Goal: Communication & Community: Answer question/provide support

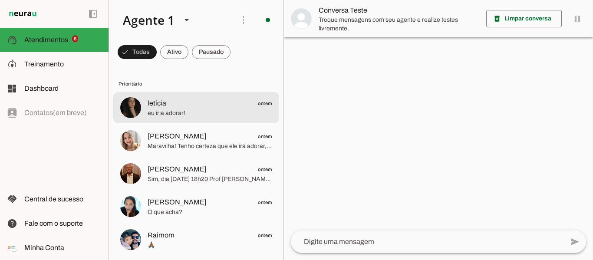
click at [175, 112] on span "eu iria adorar!" at bounding box center [210, 113] width 125 height 9
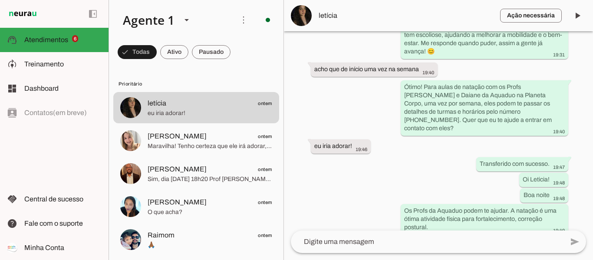
scroll to position [281, 0]
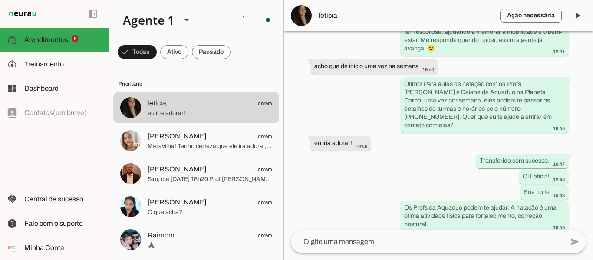
click at [428, 244] on textarea at bounding box center [427, 242] width 273 height 10
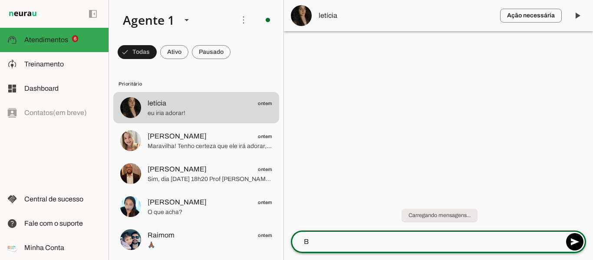
scroll to position [0, 0]
type textarea "Bom dia [PERSON_NAME], tudo bem?"
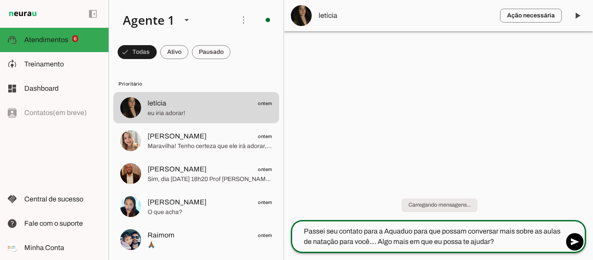
type textarea "Passei seu contato para a Aquaduo para que possam conversar mais sobre as aulas…"
type md-outlined-text-field "Passei seu contato para a Aquaduo para que possam conversar mais sobre as aulas…"
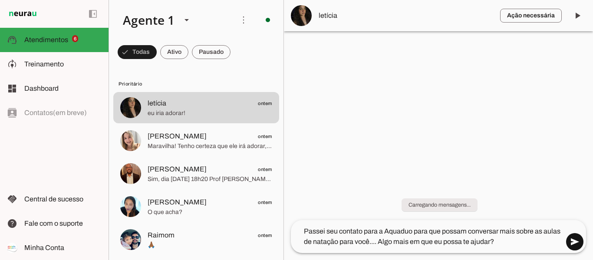
click at [572, 243] on span at bounding box center [575, 242] width 21 height 21
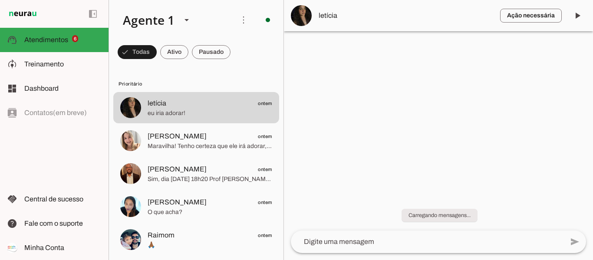
click at [325, 16] on span "letícia" at bounding box center [406, 15] width 175 height 10
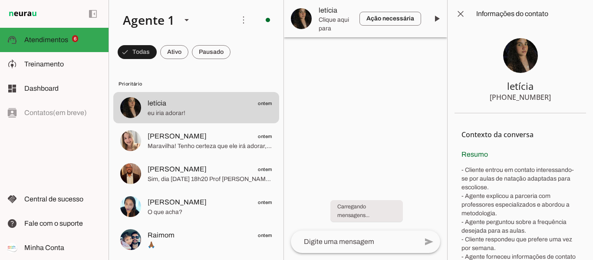
drag, startPoint x: 504, startPoint y: 87, endPoint x: 546, endPoint y: 99, distance: 44.4
click at [546, 99] on section "letícia +55 4797289195" at bounding box center [521, 71] width 132 height 86
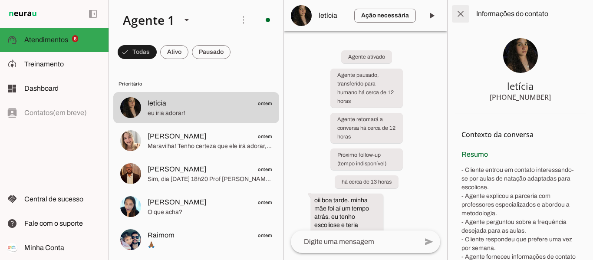
click at [458, 13] on span at bounding box center [460, 13] width 21 height 21
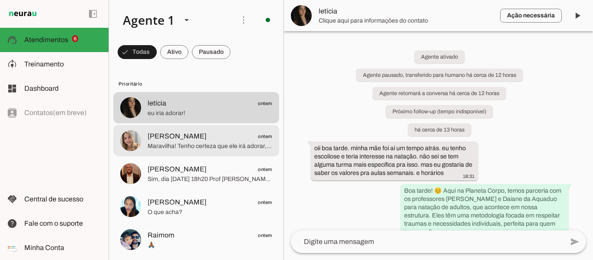
click at [171, 140] on span "[PERSON_NAME]" at bounding box center [177, 136] width 59 height 10
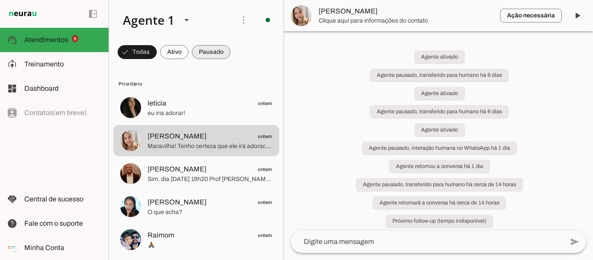
click at [210, 53] on span at bounding box center [211, 52] width 39 height 21
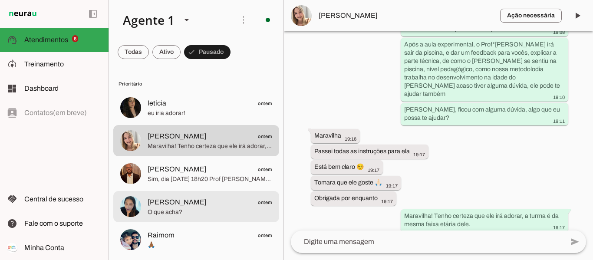
click at [191, 201] on span "Flavia Rosa ontem" at bounding box center [210, 202] width 125 height 11
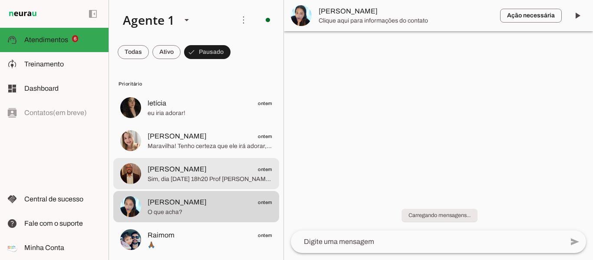
click at [177, 175] on span "Sim, dia [DATE] 18h20 Prof [PERSON_NAME] 5 min antes de iniciar a aula" at bounding box center [210, 179] width 125 height 9
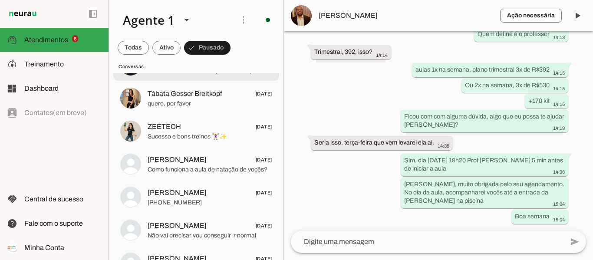
scroll to position [652, 0]
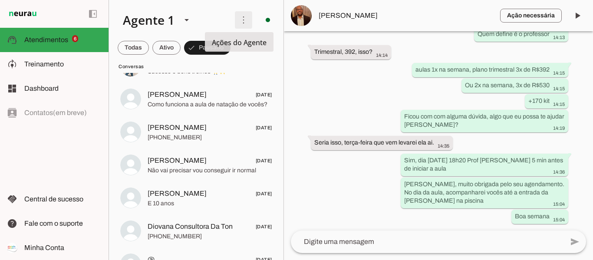
click at [237, 27] on span at bounding box center [243, 20] width 21 height 21
click at [172, 49] on span at bounding box center [166, 47] width 28 height 21
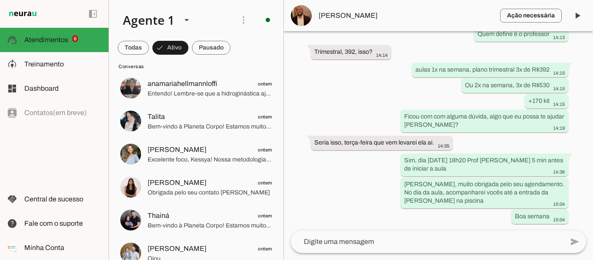
scroll to position [87, 0]
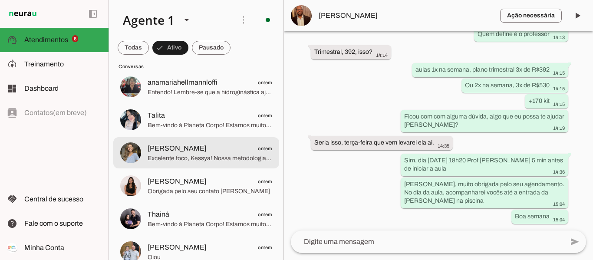
click at [165, 149] on span "[PERSON_NAME]" at bounding box center [177, 148] width 59 height 10
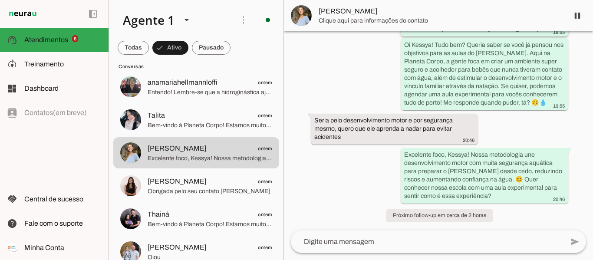
scroll to position [675, 0]
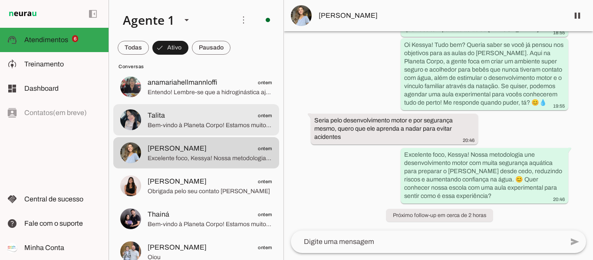
click at [194, 127] on span "Bem-vindo à Planeta Corpo! Estamos muito felizes com seu contato! 😊 💧 A piscina…" at bounding box center [210, 125] width 125 height 9
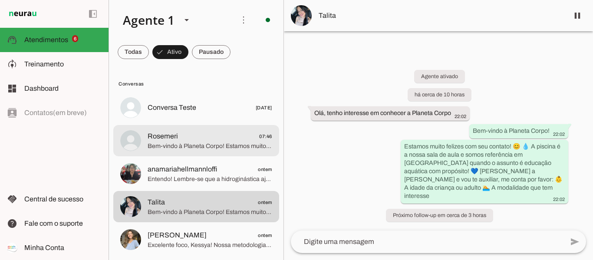
click at [185, 139] on span "Rosemeri 07:46" at bounding box center [210, 136] width 125 height 11
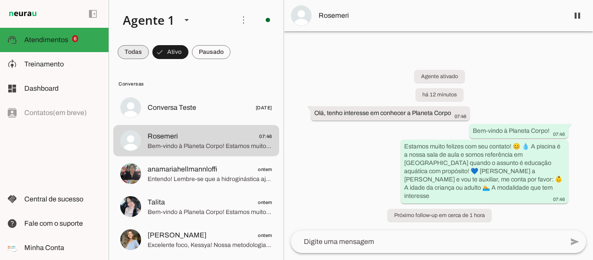
click at [139, 51] on span at bounding box center [133, 52] width 31 height 21
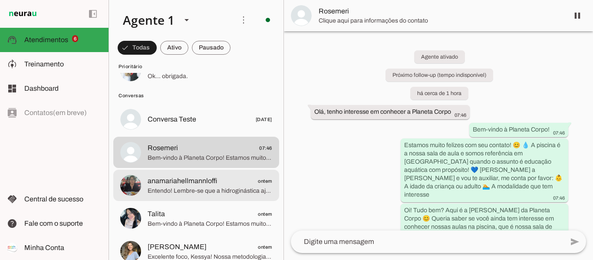
scroll to position [217, 0]
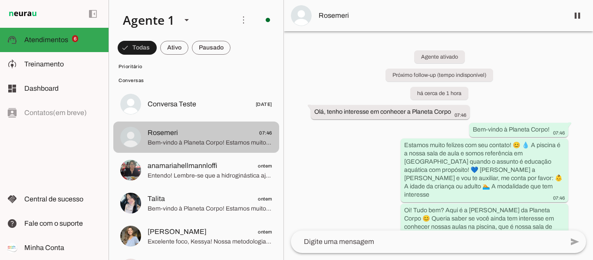
click at [178, 140] on span "Bem-vindo à Planeta Corpo! Estamos muito felizes com seu contato! 😊 💧 A piscina…" at bounding box center [210, 143] width 125 height 9
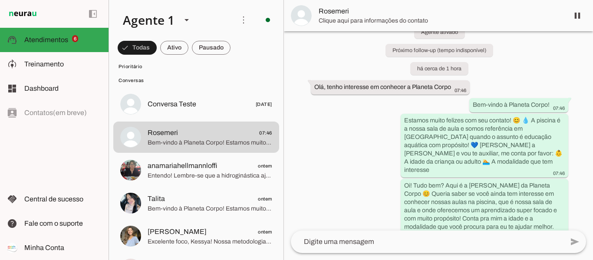
scroll to position [35, 0]
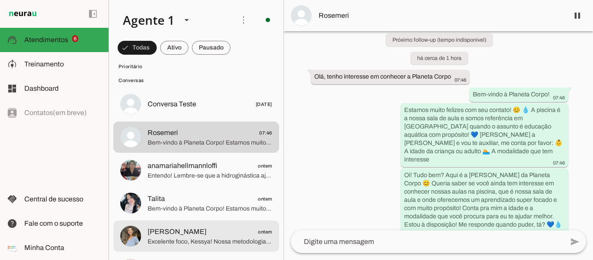
click at [160, 238] on span "Excelente foco, Kessya! Nossa metodologia une desenvolvimento motor com muita s…" at bounding box center [210, 242] width 125 height 9
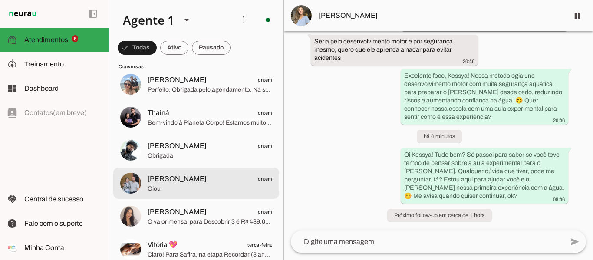
scroll to position [434, 0]
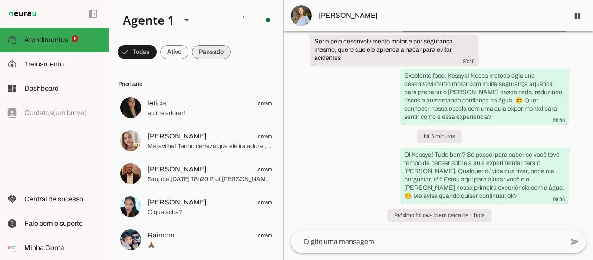
click at [214, 52] on span at bounding box center [211, 52] width 39 height 21
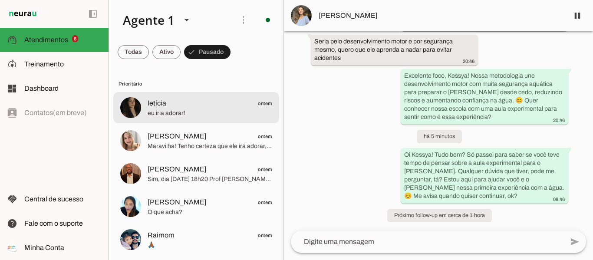
click at [194, 116] on span "eu iria adorar!" at bounding box center [210, 113] width 125 height 9
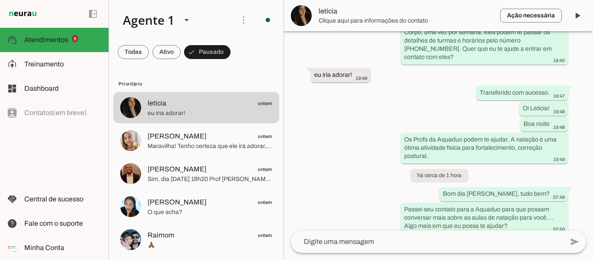
scroll to position [351, 0]
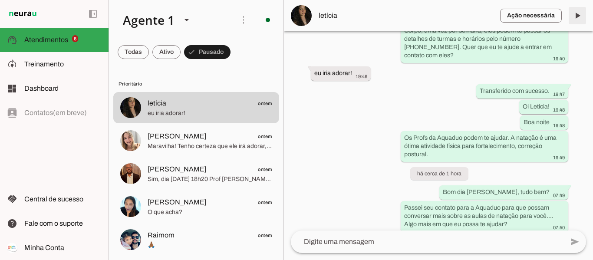
click at [578, 16] on span at bounding box center [577, 15] width 21 height 21
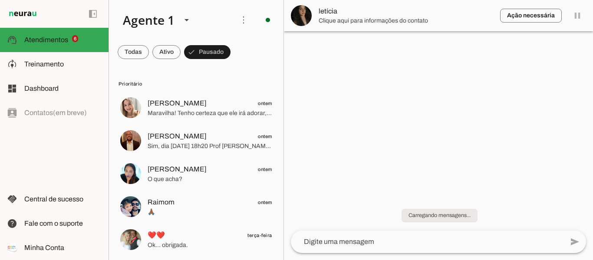
scroll to position [0, 0]
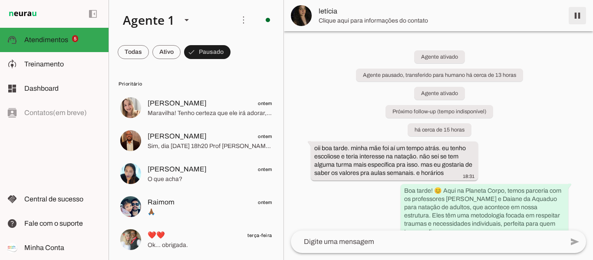
click at [578, 14] on span at bounding box center [577, 15] width 21 height 21
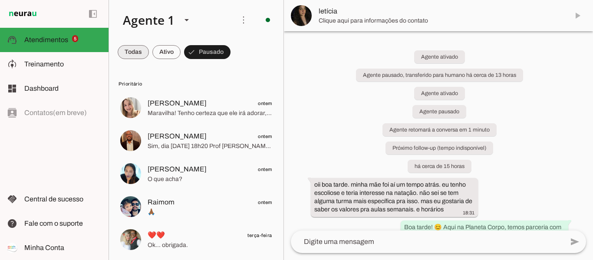
click at [128, 54] on span at bounding box center [133, 52] width 31 height 21
click at [131, 50] on span at bounding box center [137, 52] width 39 height 21
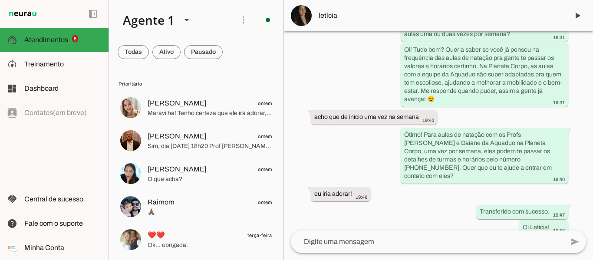
scroll to position [387, 0]
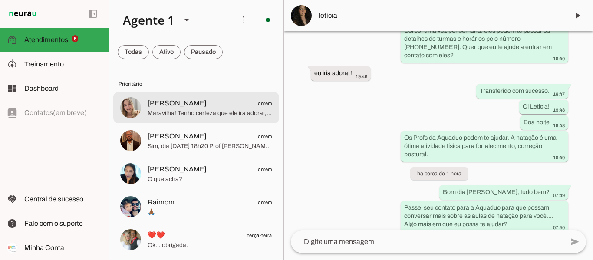
click at [195, 113] on span "Maravilha! Tenho certeza que ele irá adorar, a turma é da mesma faixa etária de…" at bounding box center [210, 113] width 125 height 9
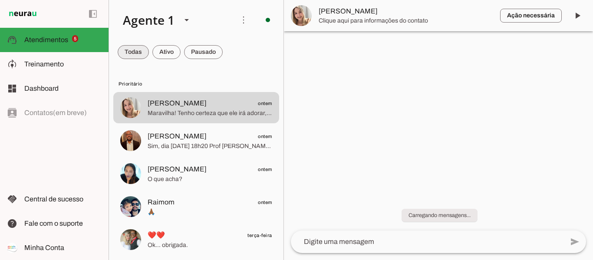
click at [130, 49] on span at bounding box center [133, 52] width 31 height 21
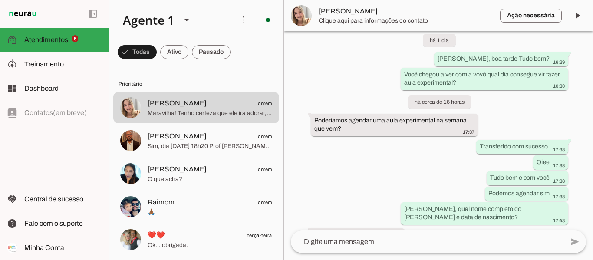
scroll to position [1737, 0]
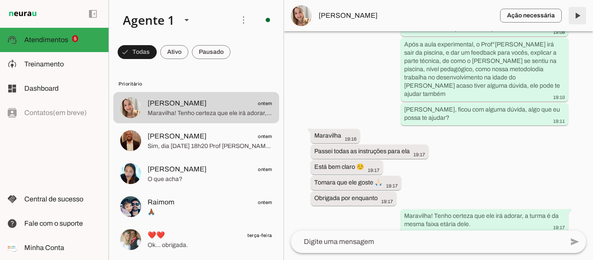
click at [577, 15] on span at bounding box center [577, 15] width 21 height 21
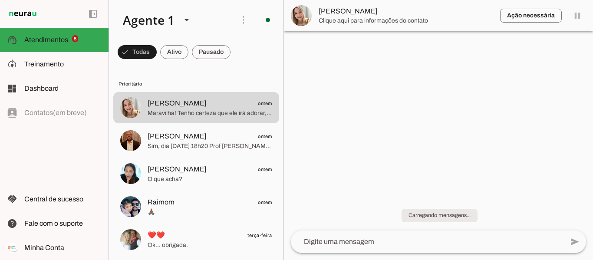
scroll to position [0, 0]
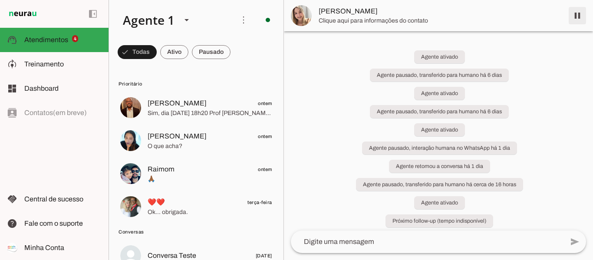
click at [577, 15] on span at bounding box center [577, 15] width 21 height 21
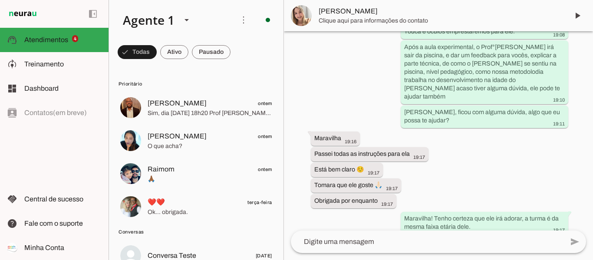
scroll to position [1774, 0]
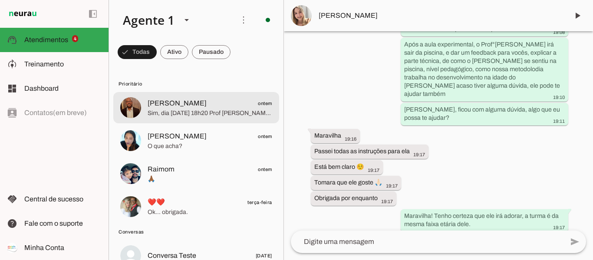
click at [162, 112] on span "Sim, dia [DATE] 18h20 Prof [PERSON_NAME] 5 min antes de iniciar a aula" at bounding box center [210, 113] width 125 height 9
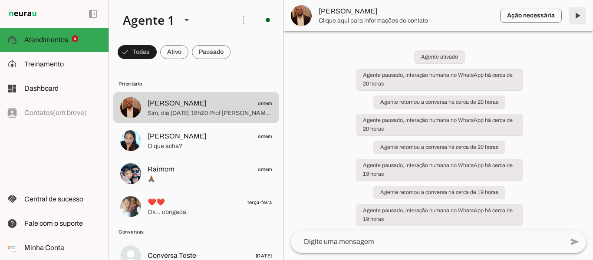
click at [577, 15] on span at bounding box center [577, 15] width 21 height 21
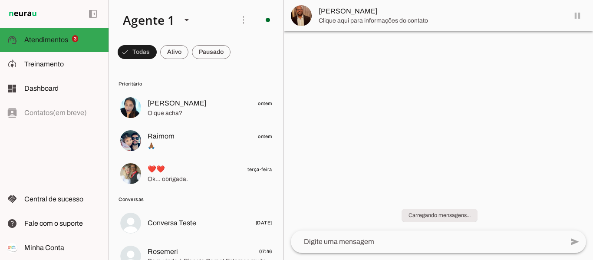
click at [577, 15] on md-item "[PERSON_NAME]" at bounding box center [438, 15] width 309 height 31
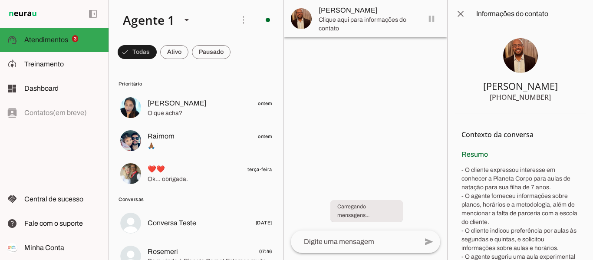
click at [460, 13] on span at bounding box center [460, 13] width 21 height 21
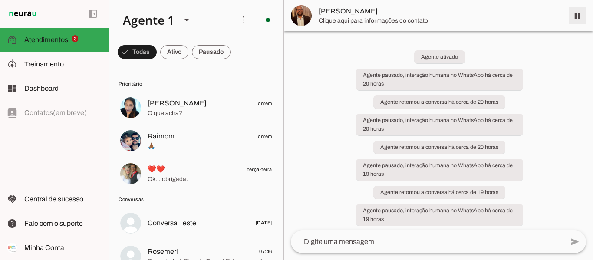
click at [579, 17] on span at bounding box center [577, 15] width 21 height 21
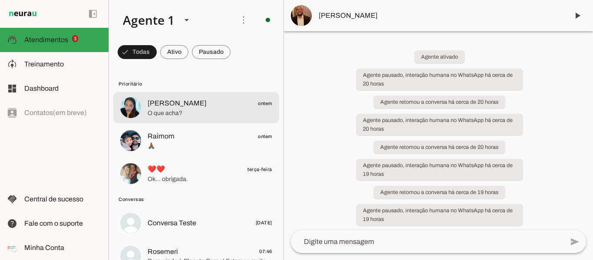
click at [197, 109] on span "O que acha?" at bounding box center [210, 113] width 125 height 9
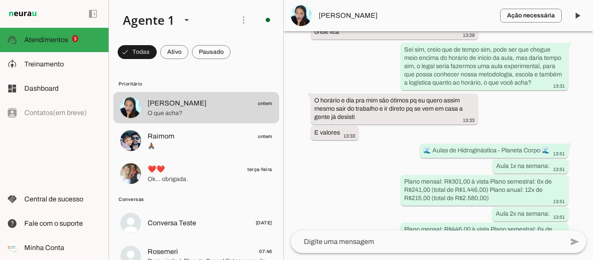
scroll to position [758, 0]
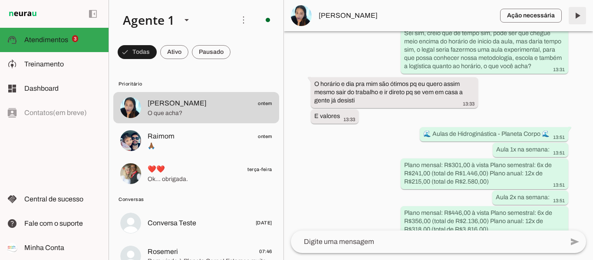
click at [577, 14] on span at bounding box center [577, 15] width 21 height 21
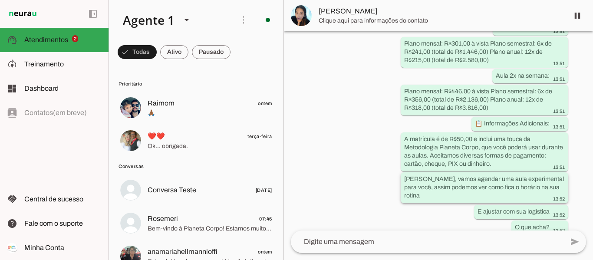
scroll to position [882, 0]
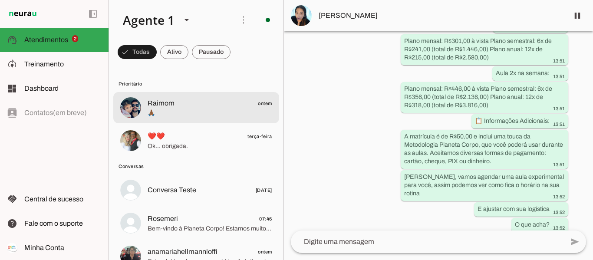
click at [151, 106] on span "Raimom" at bounding box center [161, 103] width 27 height 10
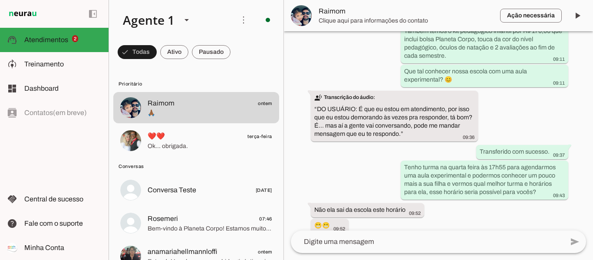
scroll to position [1204, 0]
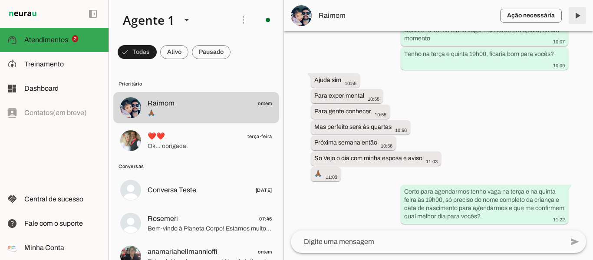
click at [578, 13] on span at bounding box center [577, 15] width 21 height 21
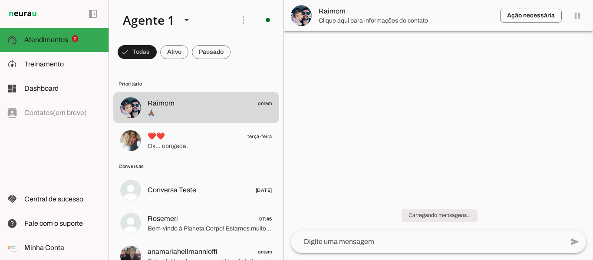
scroll to position [0, 0]
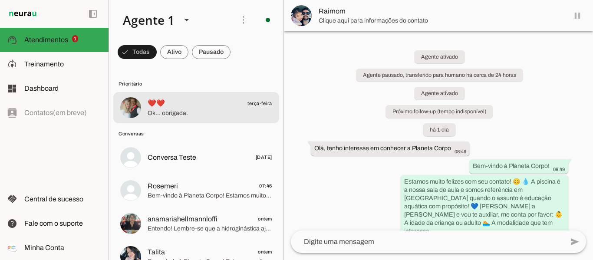
click at [155, 106] on span "❤️❤️" at bounding box center [156, 103] width 17 height 10
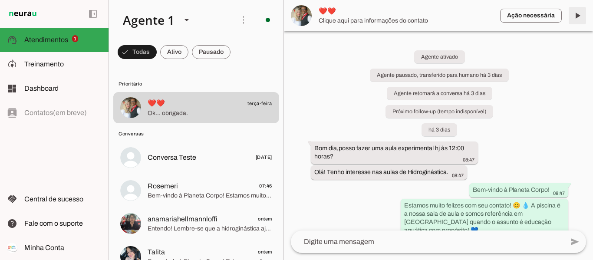
click at [573, 12] on span at bounding box center [577, 15] width 21 height 21
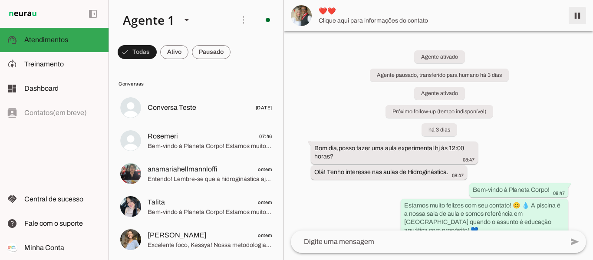
click at [578, 16] on span at bounding box center [577, 15] width 21 height 21
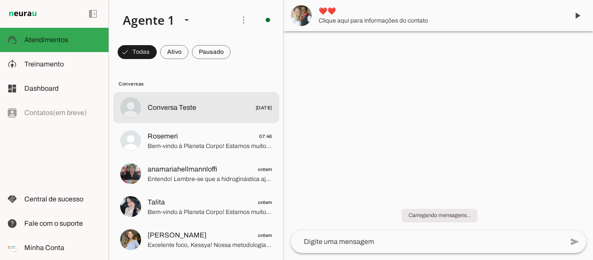
click at [183, 106] on span "Conversa Teste" at bounding box center [172, 108] width 49 height 10
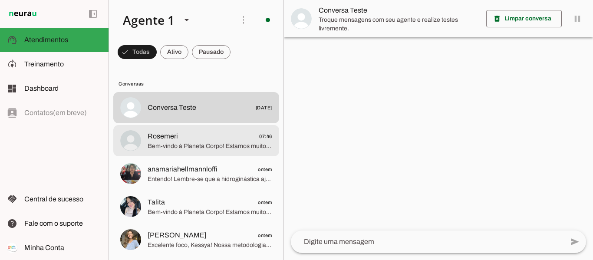
click at [183, 144] on span "Bem-vindo à Planeta Corpo! Estamos muito felizes com seu contato! 😊 💧 A piscina…" at bounding box center [210, 146] width 125 height 9
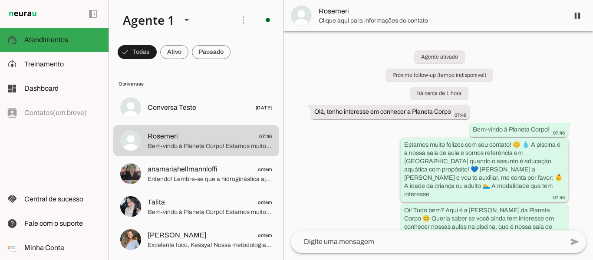
scroll to position [35, 0]
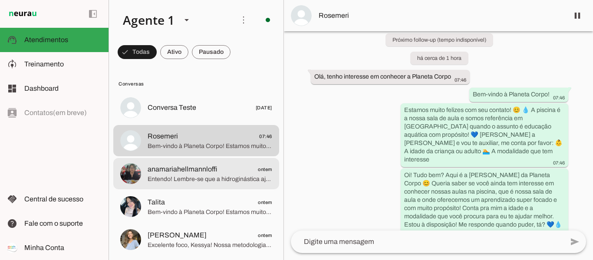
click at [186, 179] on span "Entendo! Lembre-se que a hidroginástica ajuda muito na saúde, imunidade e bem-e…" at bounding box center [210, 179] width 125 height 9
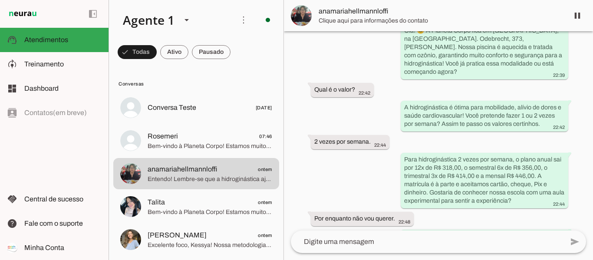
scroll to position [154, 0]
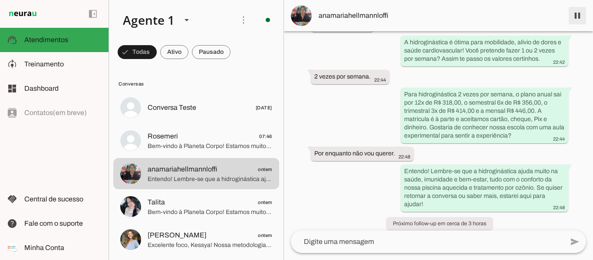
click at [576, 14] on span at bounding box center [577, 15] width 21 height 21
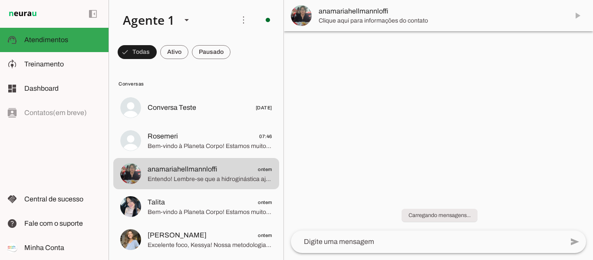
scroll to position [0, 0]
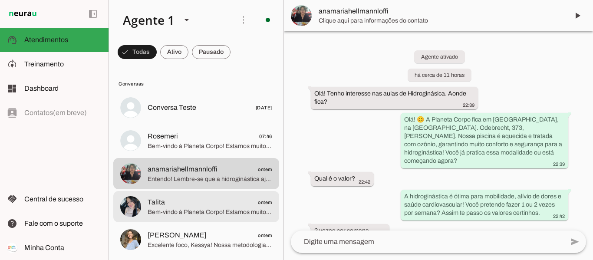
click at [178, 202] on span "Talita ontem" at bounding box center [210, 202] width 125 height 11
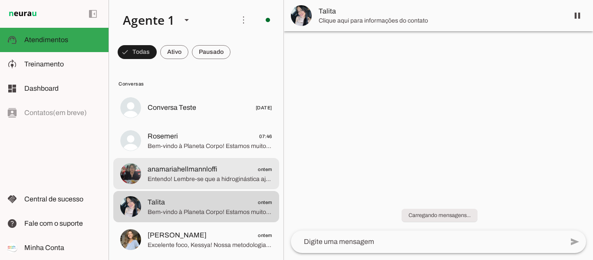
click at [176, 170] on span "anamariahellmannloffi" at bounding box center [182, 169] width 69 height 10
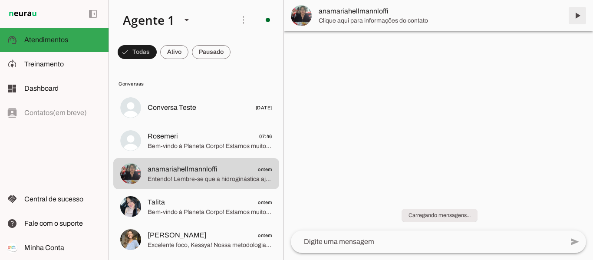
click at [578, 14] on span at bounding box center [577, 15] width 21 height 21
click at [578, 16] on md-item "anamariahellmannloffi" at bounding box center [438, 15] width 309 height 31
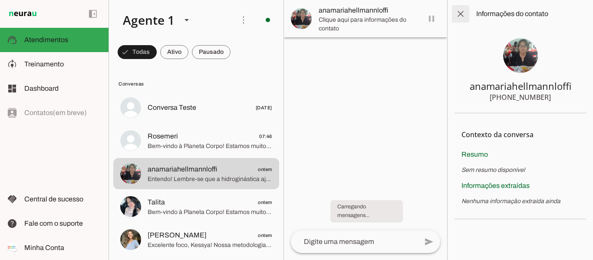
click at [461, 11] on span at bounding box center [460, 13] width 21 height 21
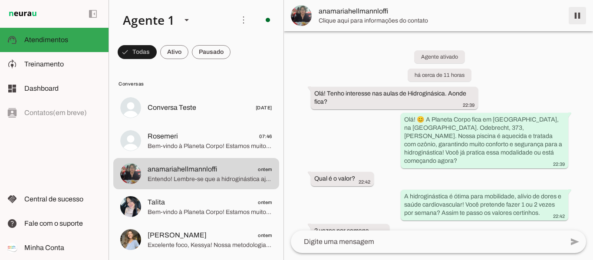
click at [576, 17] on span at bounding box center [577, 15] width 21 height 21
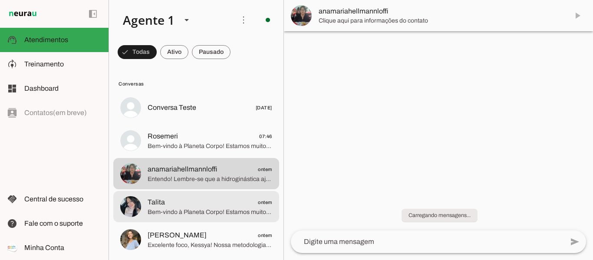
click at [162, 205] on span "Talita" at bounding box center [156, 202] width 17 height 10
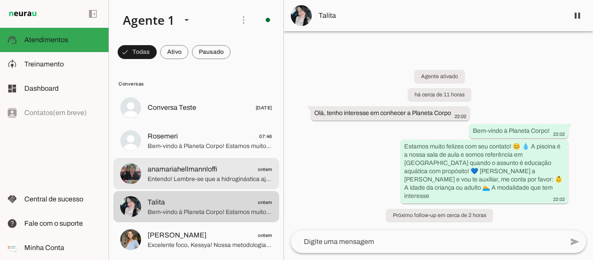
click at [189, 175] on span "Entendo! Lembre-se que a hidroginástica ajuda muito na saúde, imunidade e bem-e…" at bounding box center [210, 179] width 125 height 9
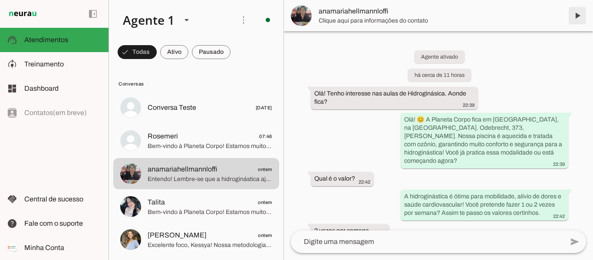
scroll to position [227, 0]
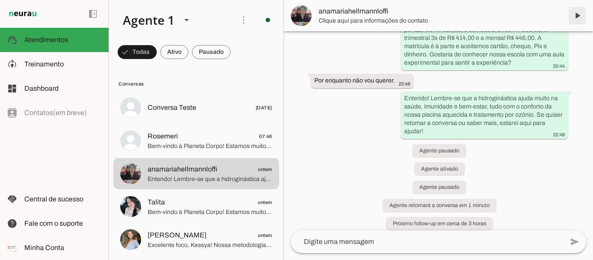
click at [582, 11] on span at bounding box center [577, 15] width 21 height 21
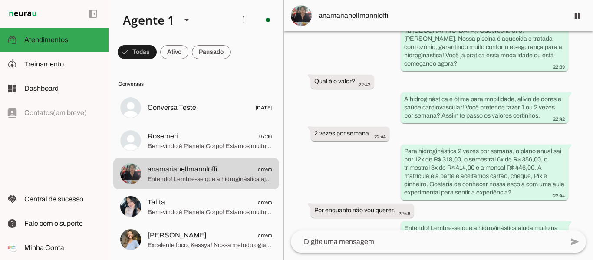
scroll to position [97, 0]
click at [581, 17] on span at bounding box center [577, 15] width 21 height 21
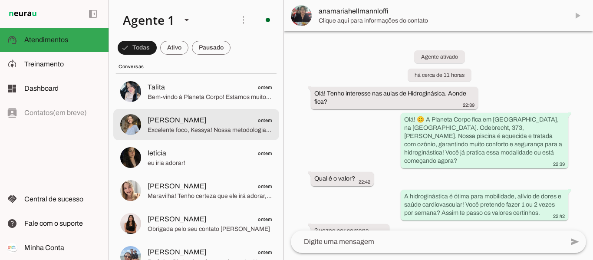
scroll to position [130, 0]
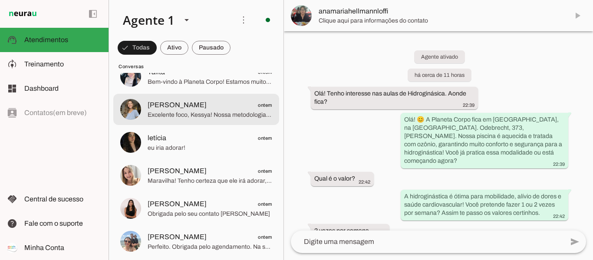
click at [167, 115] on span "Excelente foco, Kessya! Nossa metodologia une desenvolvimento motor com muita s…" at bounding box center [210, 115] width 125 height 9
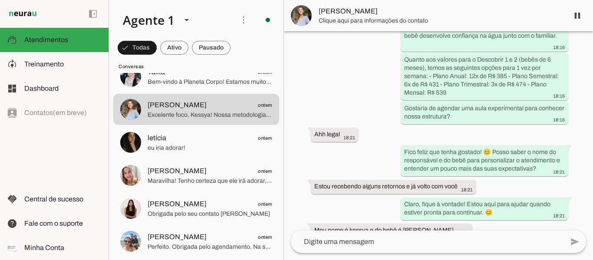
scroll to position [754, 0]
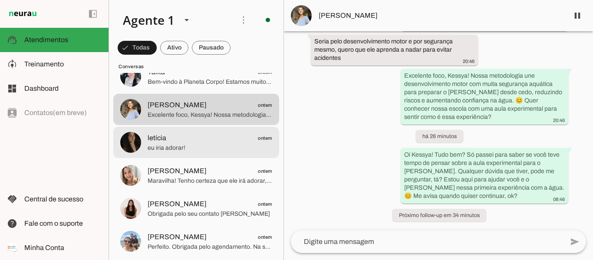
click at [165, 145] on span "eu iria adorar!" at bounding box center [210, 148] width 125 height 9
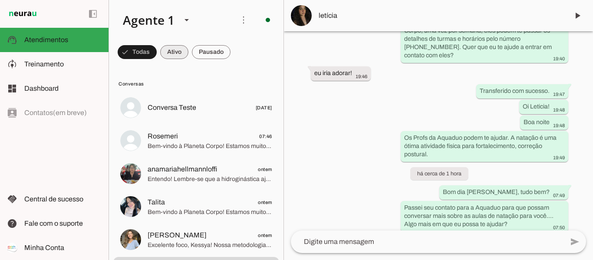
click at [169, 55] on span at bounding box center [174, 52] width 28 height 21
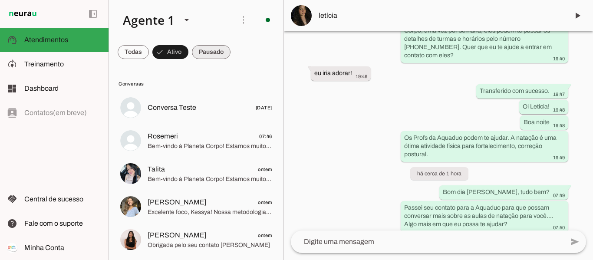
click at [208, 54] on span at bounding box center [211, 52] width 39 height 21
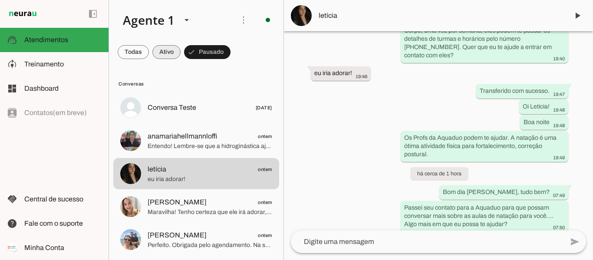
click at [160, 53] on span at bounding box center [166, 52] width 28 height 21
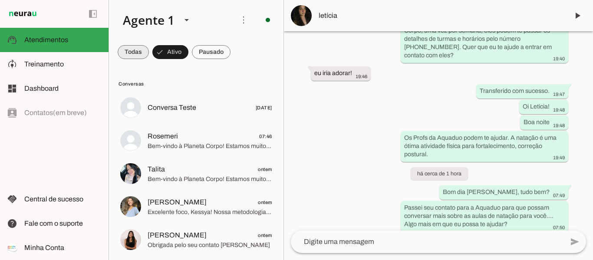
click at [132, 51] on span at bounding box center [133, 52] width 31 height 21
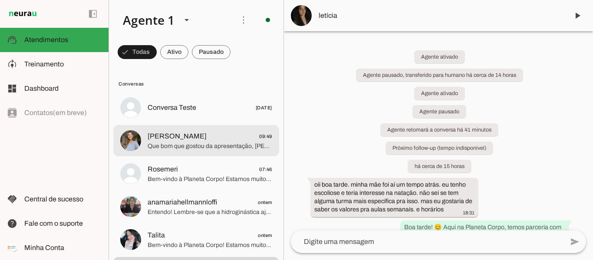
click at [200, 142] on span "Que bom que gostou da apresentação, [PERSON_NAME]! 😊 Nosso foco é o desenvolvim…" at bounding box center [210, 146] width 125 height 9
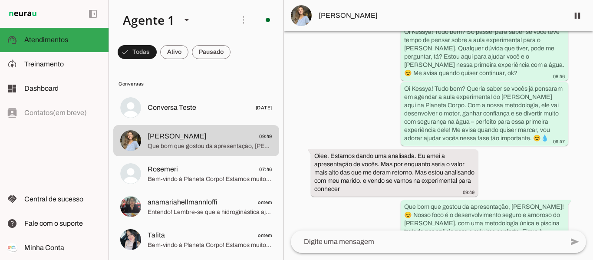
scroll to position [938, 0]
